Goal: Task Accomplishment & Management: Complete application form

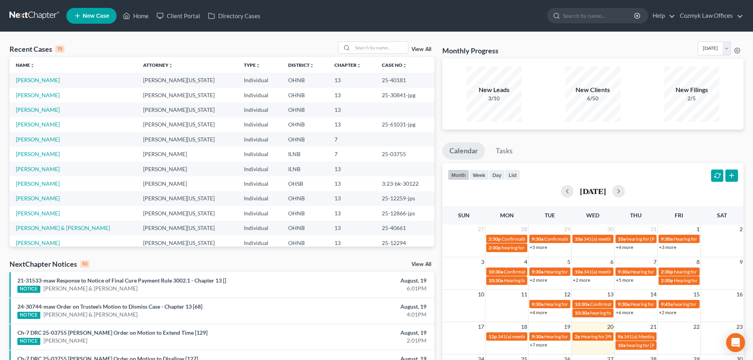
click at [96, 21] on link "New Case" at bounding box center [91, 16] width 50 height 16
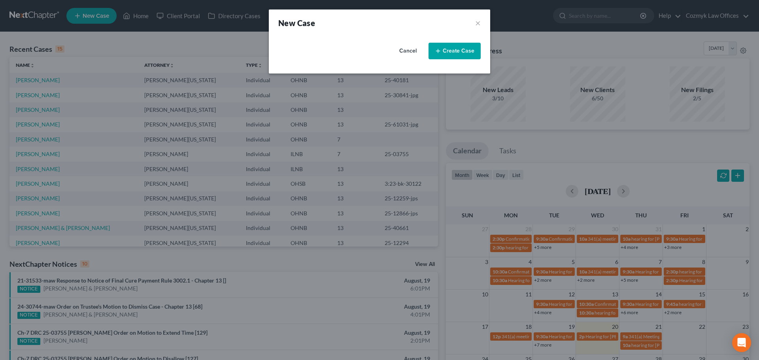
select select "61"
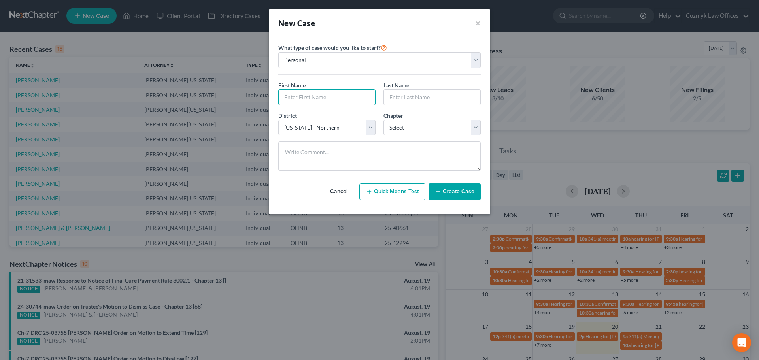
drag, startPoint x: 318, startPoint y: 94, endPoint x: 321, endPoint y: 88, distance: 6.7
click at [318, 94] on input "text" at bounding box center [327, 97] width 96 height 15
type input "[PERSON_NAME]"
type input "[GEOGRAPHIC_DATA]"
click at [412, 131] on select "Select 7 11 12 13" at bounding box center [431, 128] width 97 height 16
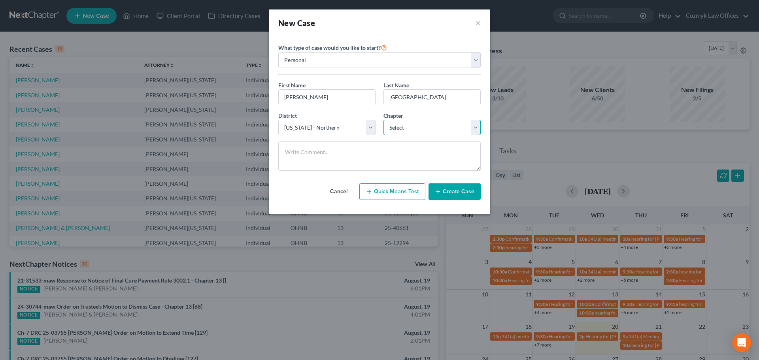
select select "3"
click at [383, 120] on select "Select 7 11 12 13" at bounding box center [431, 128] width 97 height 16
click at [455, 196] on button "Create Case" at bounding box center [455, 191] width 52 height 17
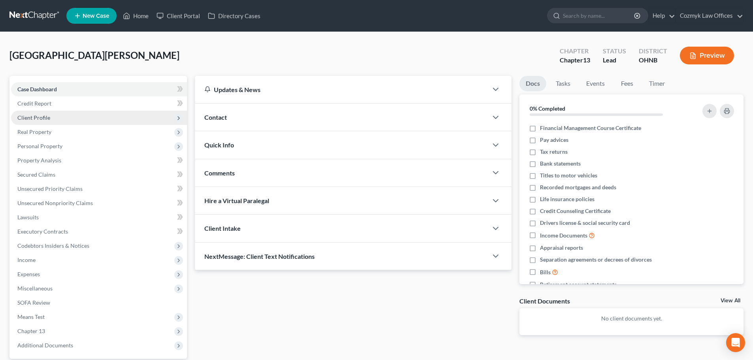
click at [44, 117] on span "Client Profile" at bounding box center [33, 117] width 33 height 7
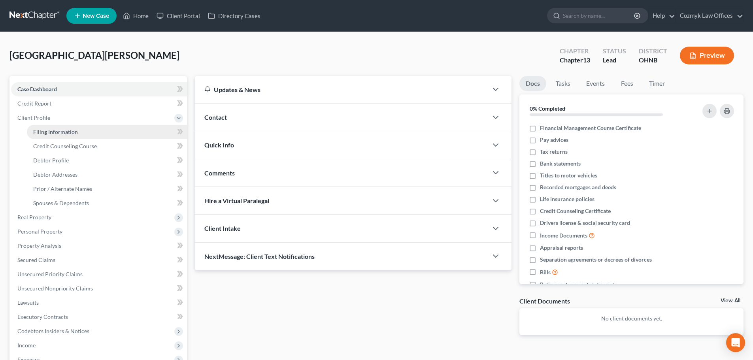
click at [53, 132] on span "Filing Information" at bounding box center [55, 131] width 45 height 7
select select "1"
select select "0"
select select "3"
select select "61"
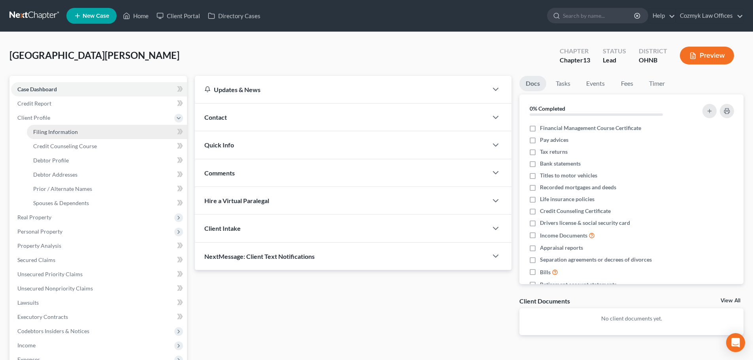
select select "36"
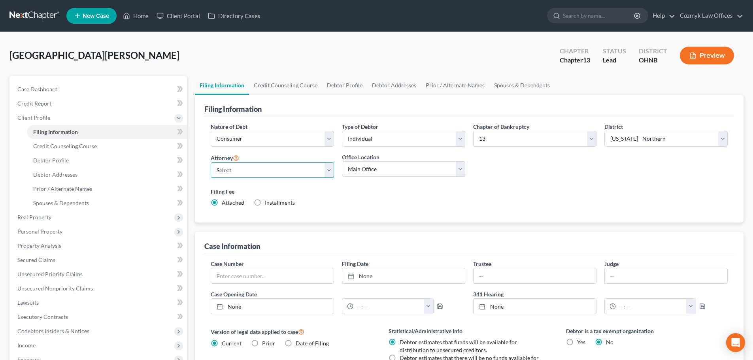
click at [238, 170] on select "Select [PERSON_NAME][US_STATE] - OHNB [PERSON_NAME][US_STATE] - OHSB [PERSON_NA…" at bounding box center [272, 170] width 123 height 16
select select "0"
click at [211, 162] on select "Select [PERSON_NAME][US_STATE] - OHNB [PERSON_NAME][US_STATE] - OHSB [PERSON_NA…" at bounding box center [272, 170] width 123 height 16
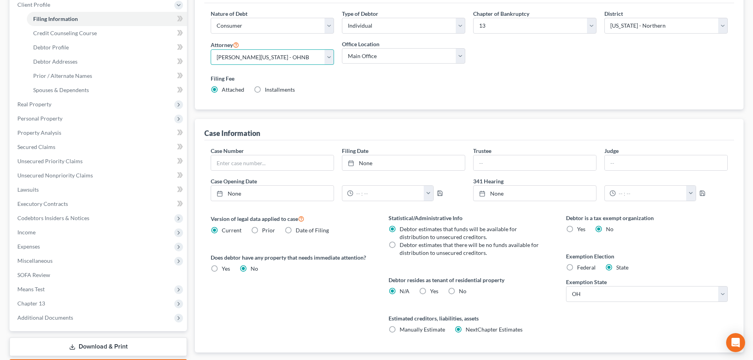
scroll to position [119, 0]
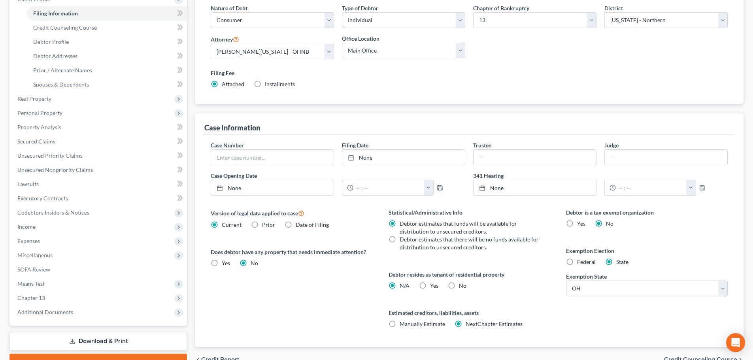
click at [459, 287] on label "No" at bounding box center [463, 286] width 8 height 8
click at [462, 287] on input "No" at bounding box center [464, 284] width 5 height 5
radio input "true"
radio input "false"
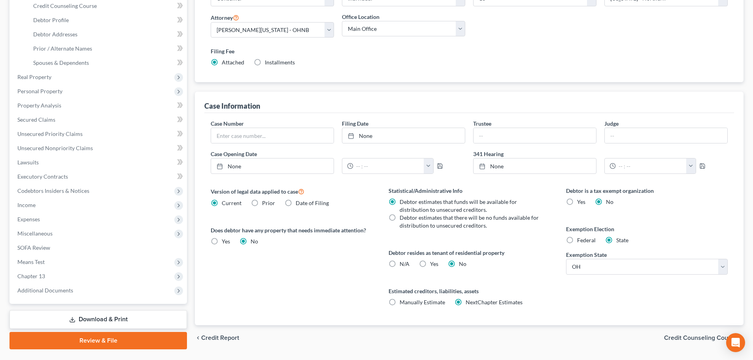
scroll to position [158, 0]
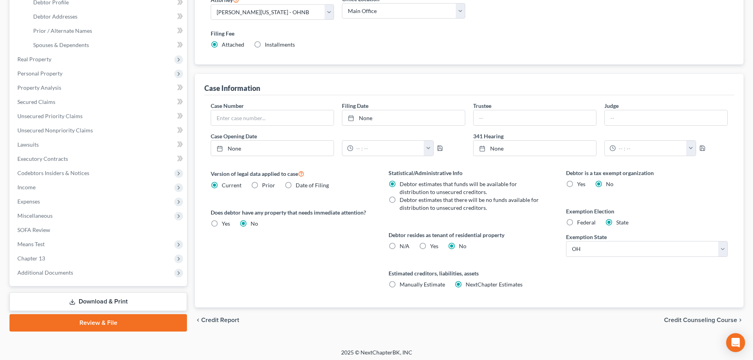
click at [694, 319] on span "Credit Counseling Course" at bounding box center [700, 320] width 73 height 6
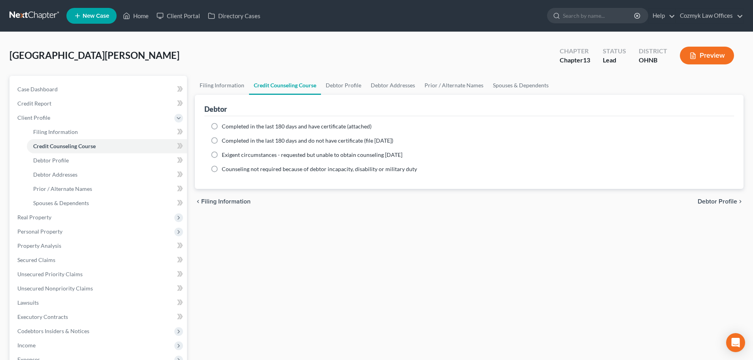
click at [228, 127] on span "Completed in the last 180 days and have certificate (attached)" at bounding box center [297, 126] width 150 height 7
click at [228, 127] on input "Completed in the last 180 days and have certificate (attached)" at bounding box center [227, 125] width 5 height 5
radio input "true"
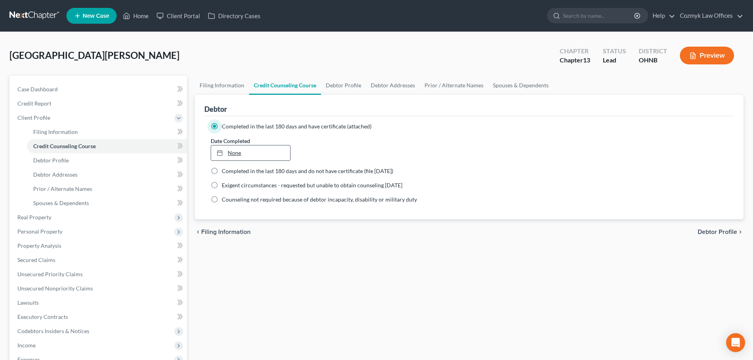
click at [242, 151] on link "None" at bounding box center [250, 152] width 79 height 15
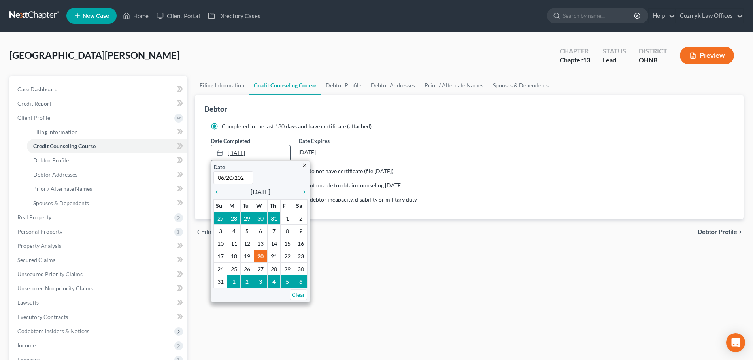
type input "[DATE]"
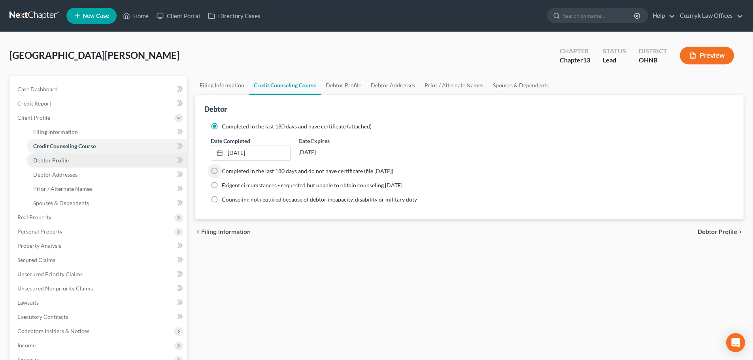
click at [101, 162] on link "Debtor Profile" at bounding box center [107, 160] width 160 height 14
select select "0"
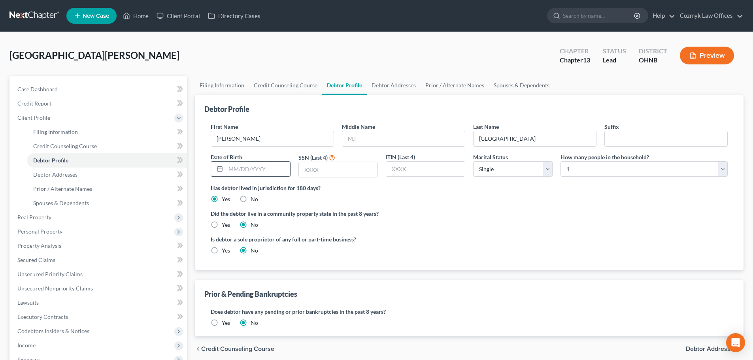
click at [246, 168] on input "text" at bounding box center [258, 169] width 64 height 15
type input "[DATE]"
click at [321, 170] on input "text" at bounding box center [338, 169] width 79 height 15
type input "3628"
click at [501, 174] on select "Select Single Married Separated Divorced Widowed" at bounding box center [512, 169] width 79 height 16
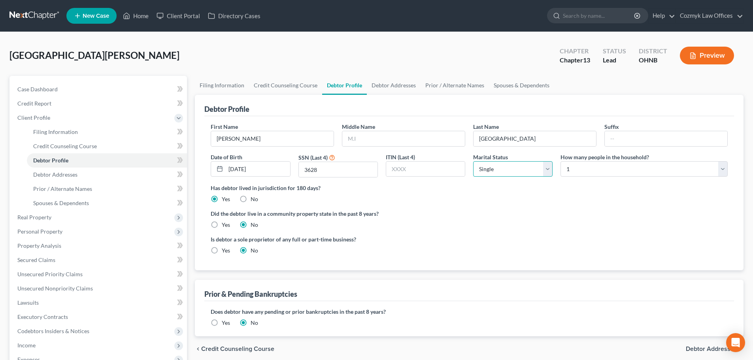
select select "1"
click at [473, 161] on select "Select Single Married Separated Divorced Widowed" at bounding box center [512, 169] width 79 height 16
click at [567, 168] on select "Select 1 2 3 4 5 6 7 8 9 10 11 12 13 14 15 16 17 18 19 20" at bounding box center [644, 169] width 167 height 16
select select "2"
click at [561, 161] on select "Select 1 2 3 4 5 6 7 8 9 10 11 12 13 14 15 16 17 18 19 20" at bounding box center [644, 169] width 167 height 16
